Goal: Communication & Community: Answer question/provide support

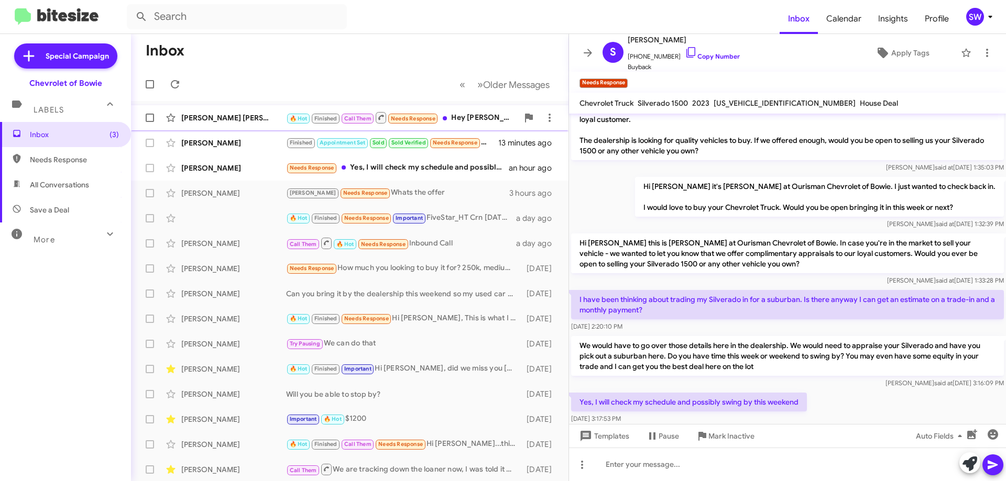
click at [453, 113] on div "🔥 Hot Finished Call Them Needs Response Hey [PERSON_NAME], now I'm ready to get…" at bounding box center [402, 117] width 232 height 13
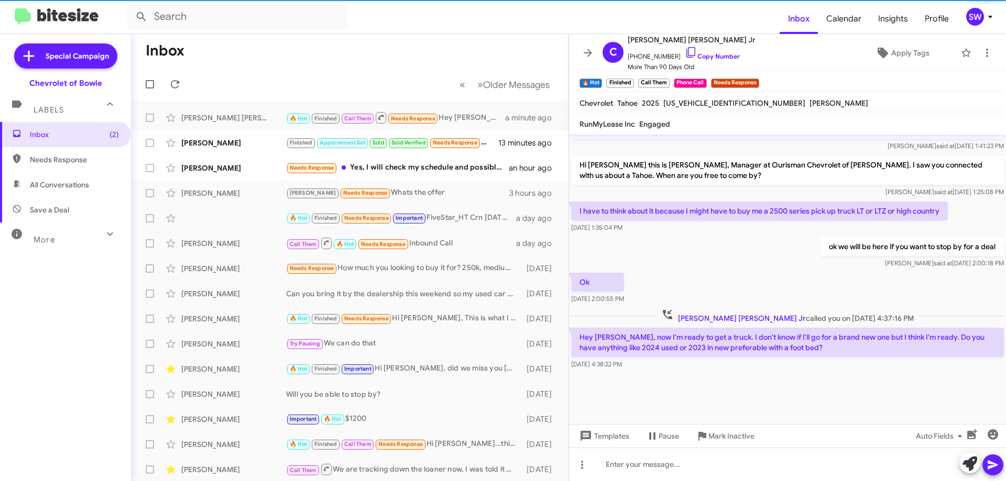
scroll to position [594, 0]
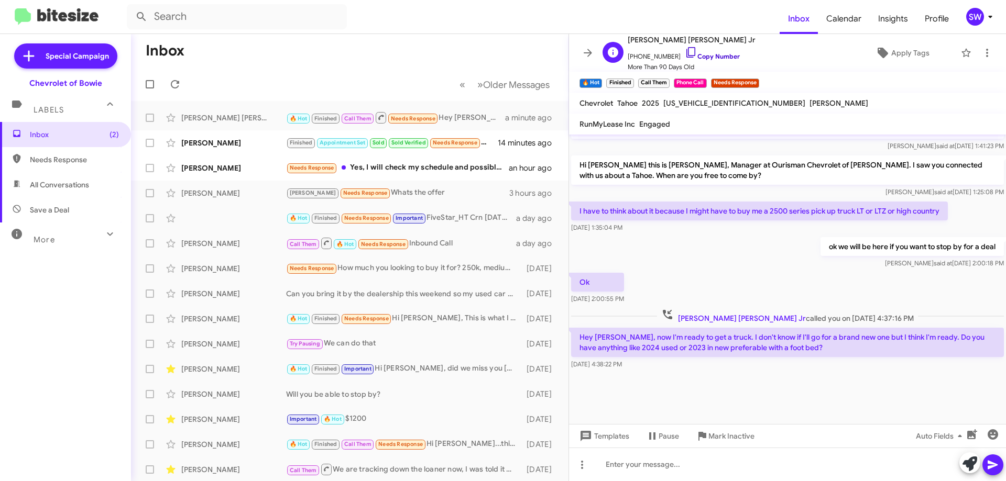
click at [685, 52] on icon at bounding box center [691, 52] width 13 height 13
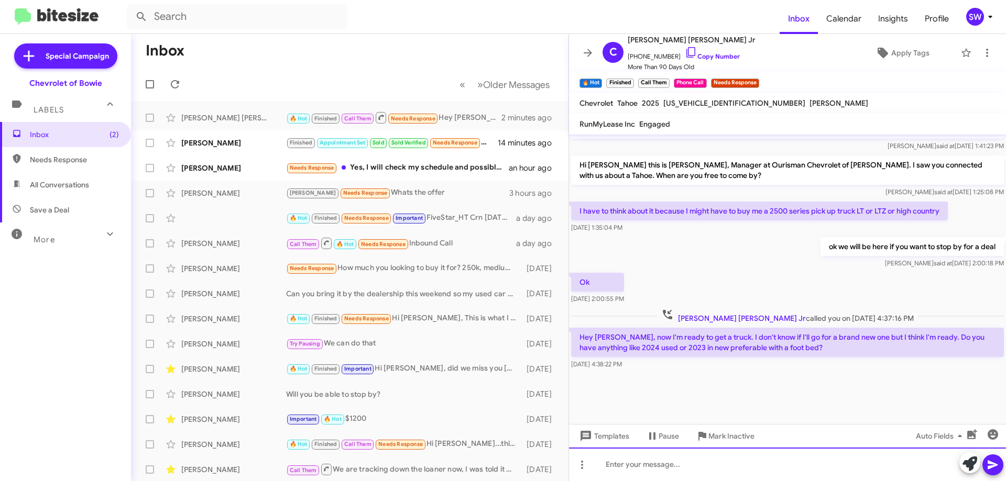
click at [698, 470] on div at bounding box center [787, 465] width 437 height 34
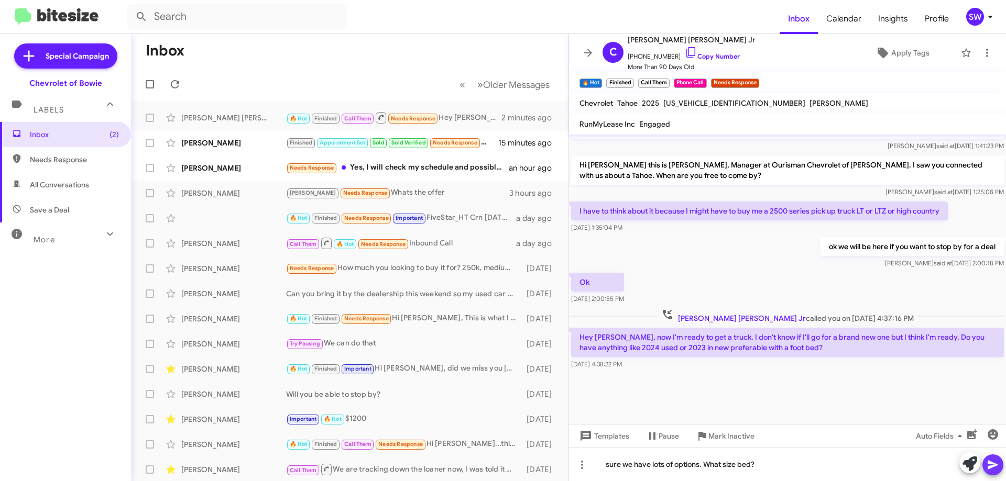
click at [997, 465] on icon at bounding box center [992, 465] width 10 height 9
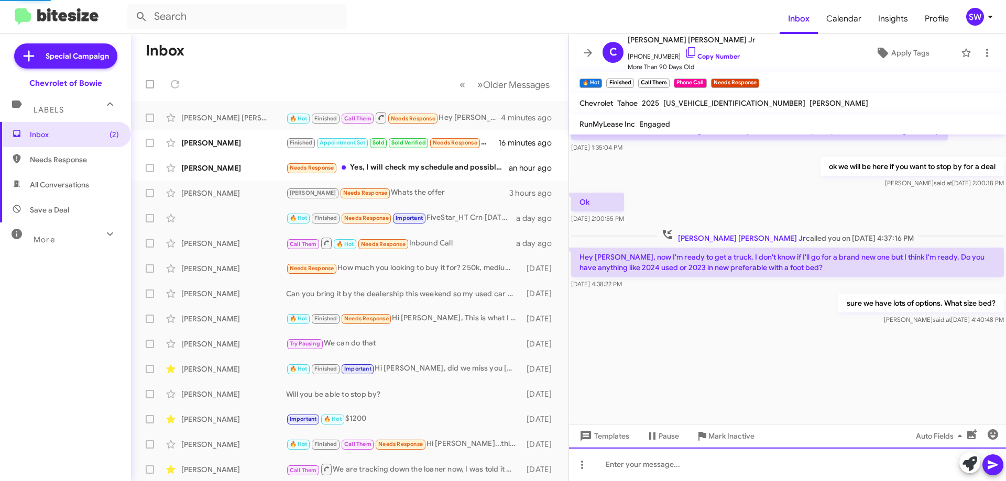
scroll to position [604, 0]
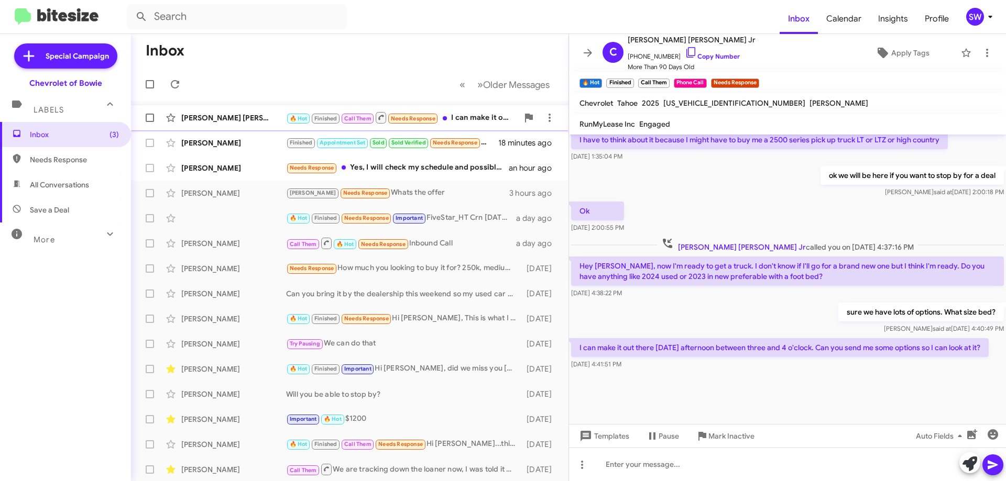
click at [451, 117] on div "🔥 Hot Finished Call Them Needs Response I can make it out there [DATE] afternoo…" at bounding box center [402, 117] width 232 height 13
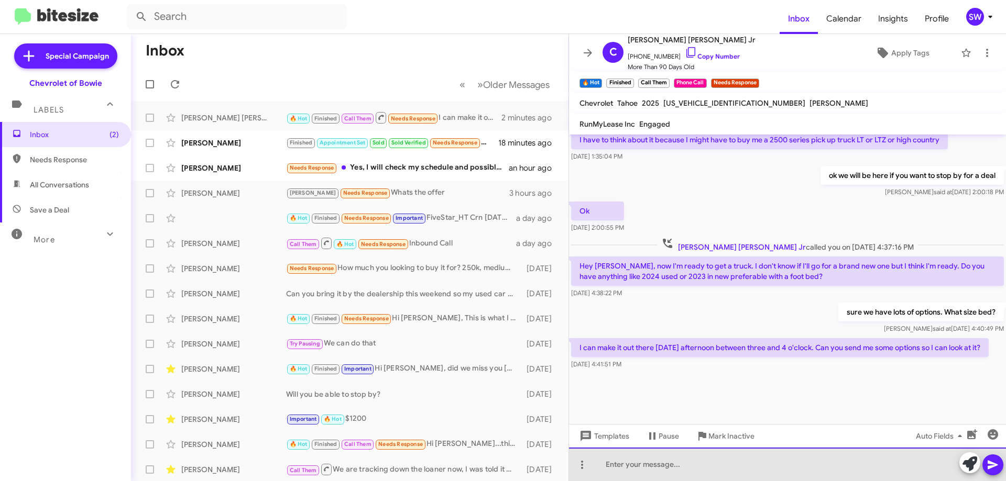
click at [687, 464] on div at bounding box center [787, 465] width 437 height 34
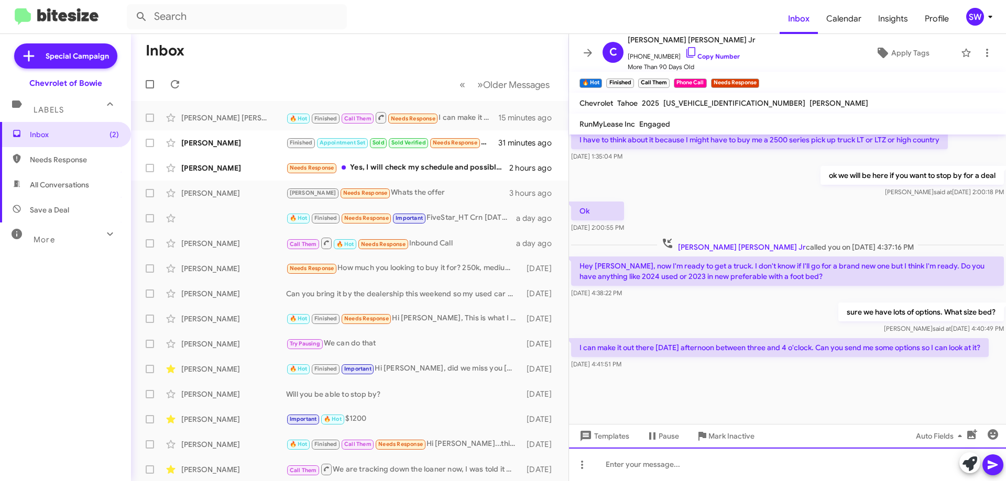
click at [692, 468] on div at bounding box center [787, 465] width 437 height 34
click at [688, 458] on div at bounding box center [787, 465] width 437 height 34
drag, startPoint x: 885, startPoint y: 468, endPoint x: 918, endPoint y: 461, distance: 33.3
click at [887, 467] on div "Sure see you [DATE], here is the link to all of the trucks we currently have:" at bounding box center [787, 465] width 437 height 34
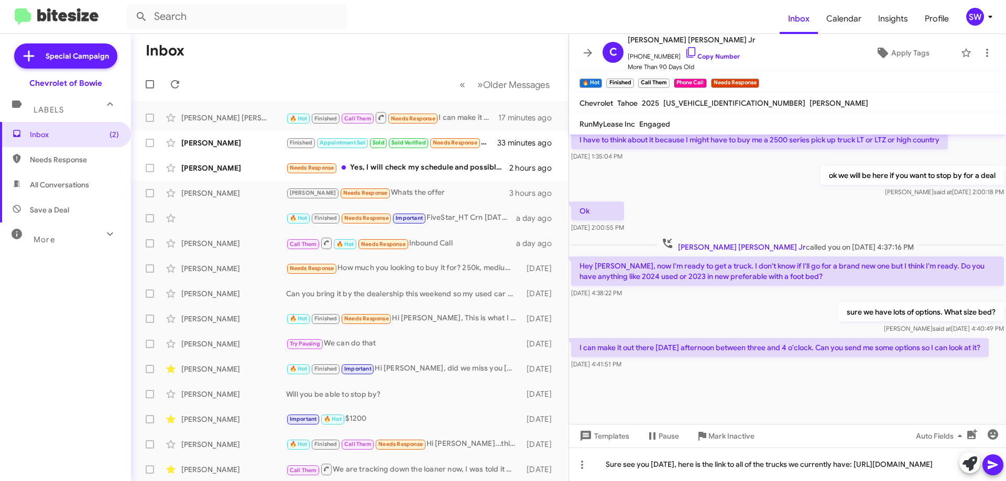
click at [990, 469] on icon at bounding box center [992, 465] width 13 height 13
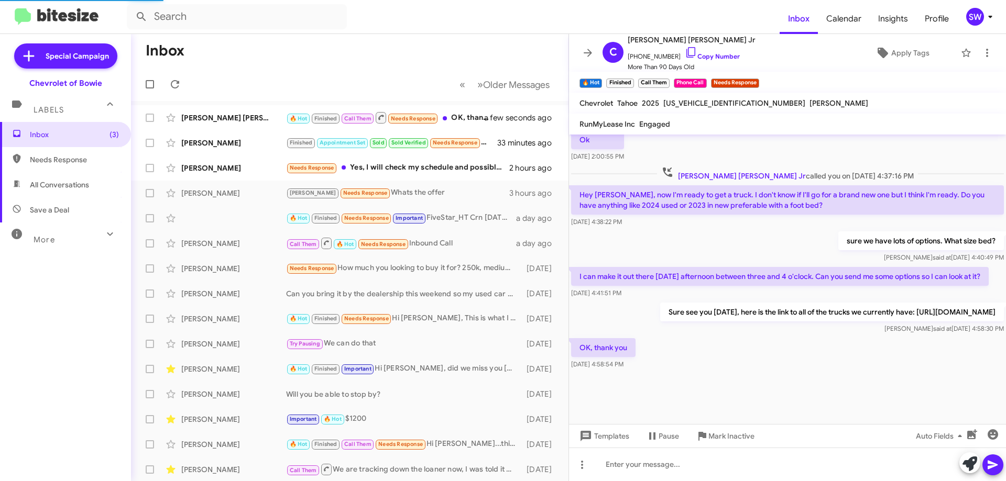
scroll to position [542, 0]
drag, startPoint x: 468, startPoint y: 116, endPoint x: 562, endPoint y: 115, distance: 93.2
click at [469, 116] on div "🔥 Hot Finished Call Them Needs Response OK, thank you" at bounding box center [392, 117] width 212 height 13
